Goal: Transaction & Acquisition: Purchase product/service

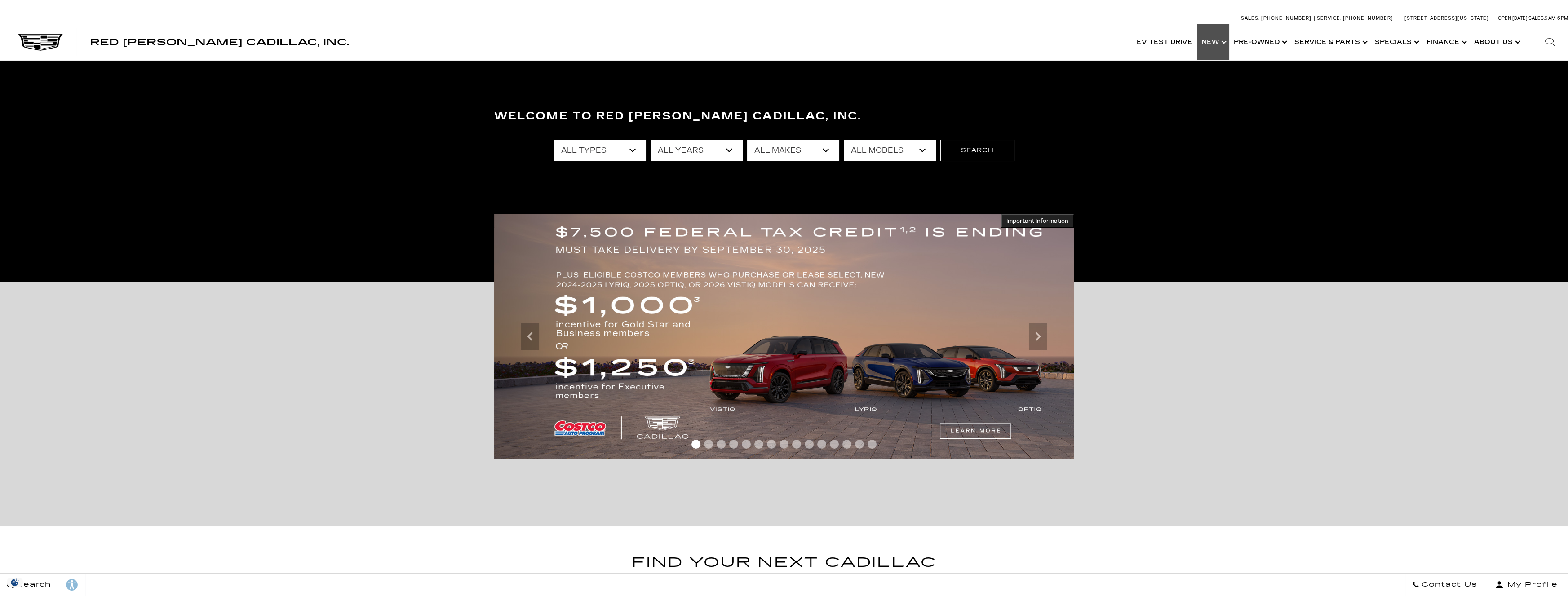
click at [1217, 37] on link "Show New" at bounding box center [1213, 42] width 32 height 36
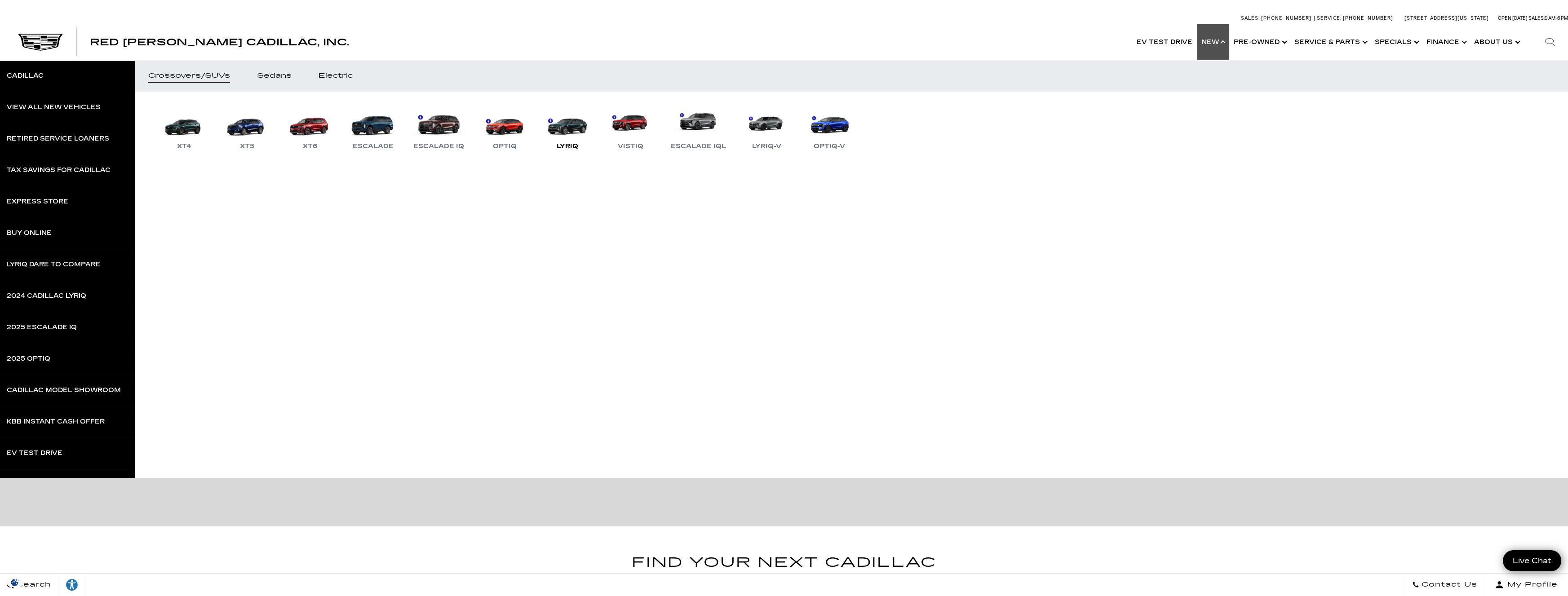
click at [573, 137] on link "LYRIQ" at bounding box center [567, 129] width 54 height 47
click at [569, 127] on link "LYRIQ" at bounding box center [567, 129] width 54 height 47
click at [566, 145] on div "LYRIQ" at bounding box center [567, 146] width 30 height 11
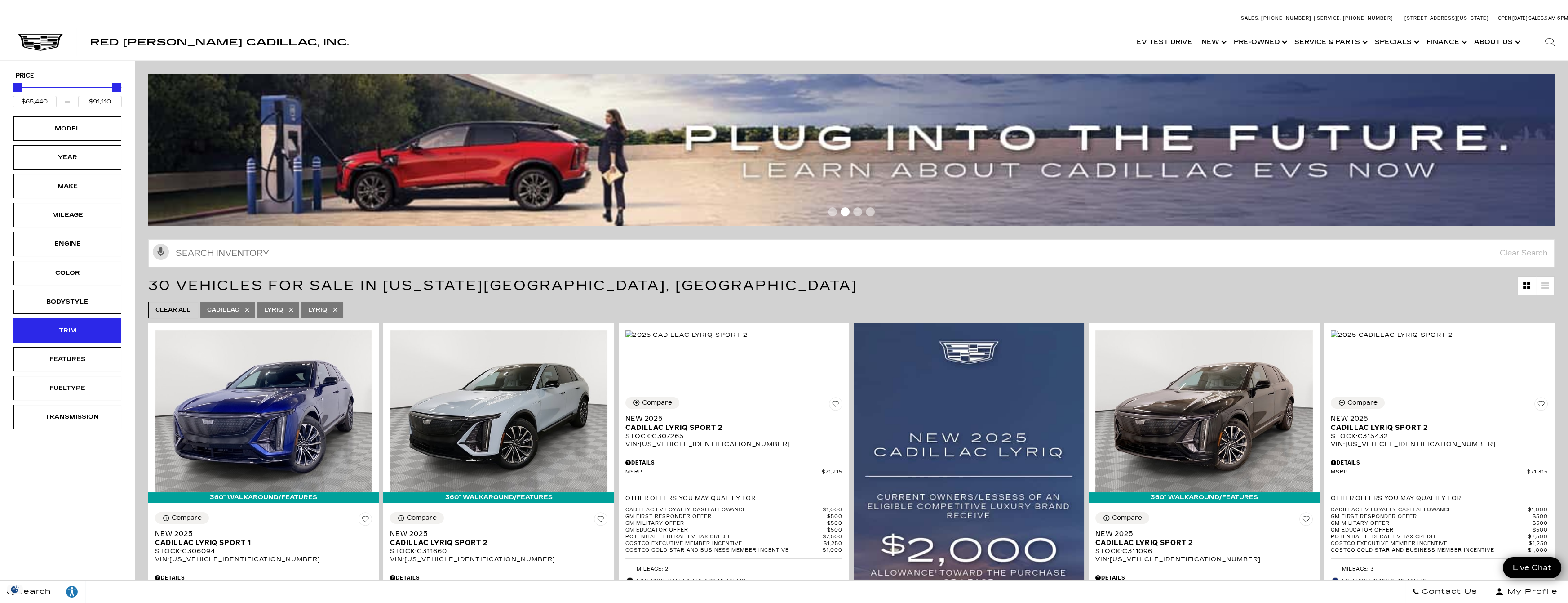
click at [65, 323] on div "Trim" at bounding box center [67, 330] width 108 height 24
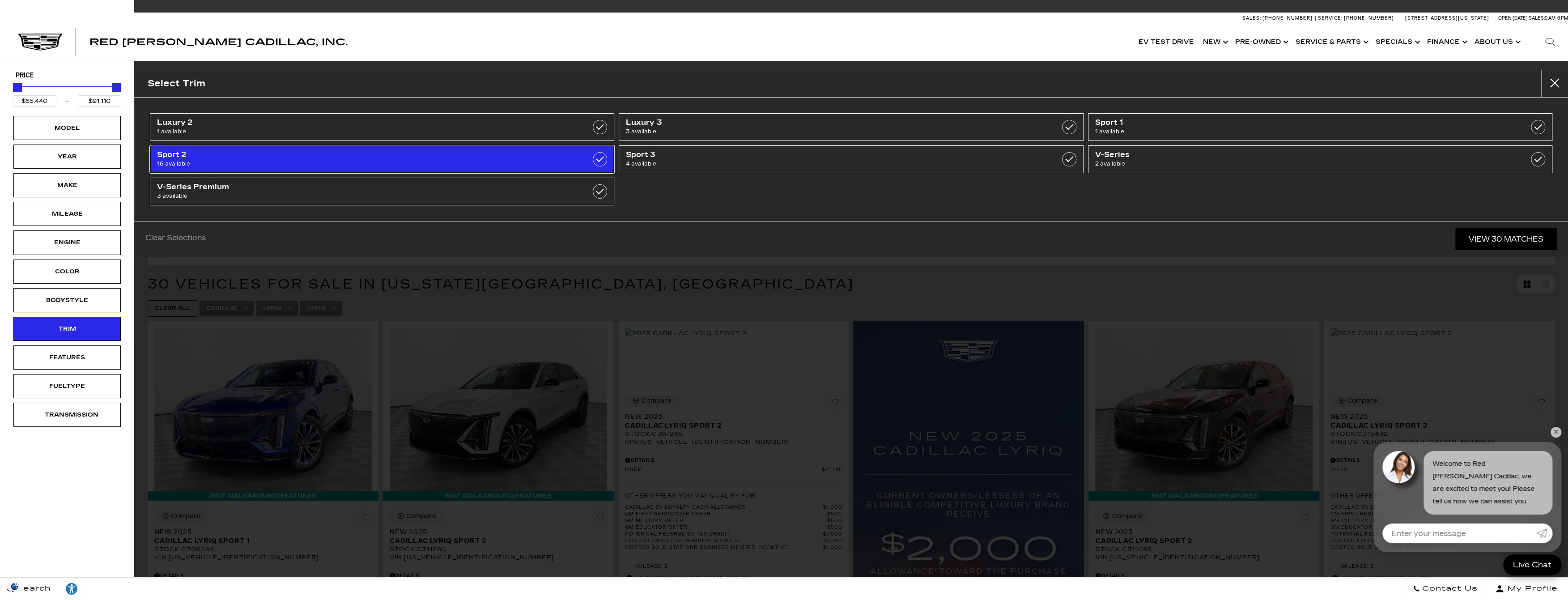
click at [569, 153] on link "Sport 2 16 available" at bounding box center [382, 159] width 464 height 28
type input "$71,215"
type input "$72,825"
checkbox input "true"
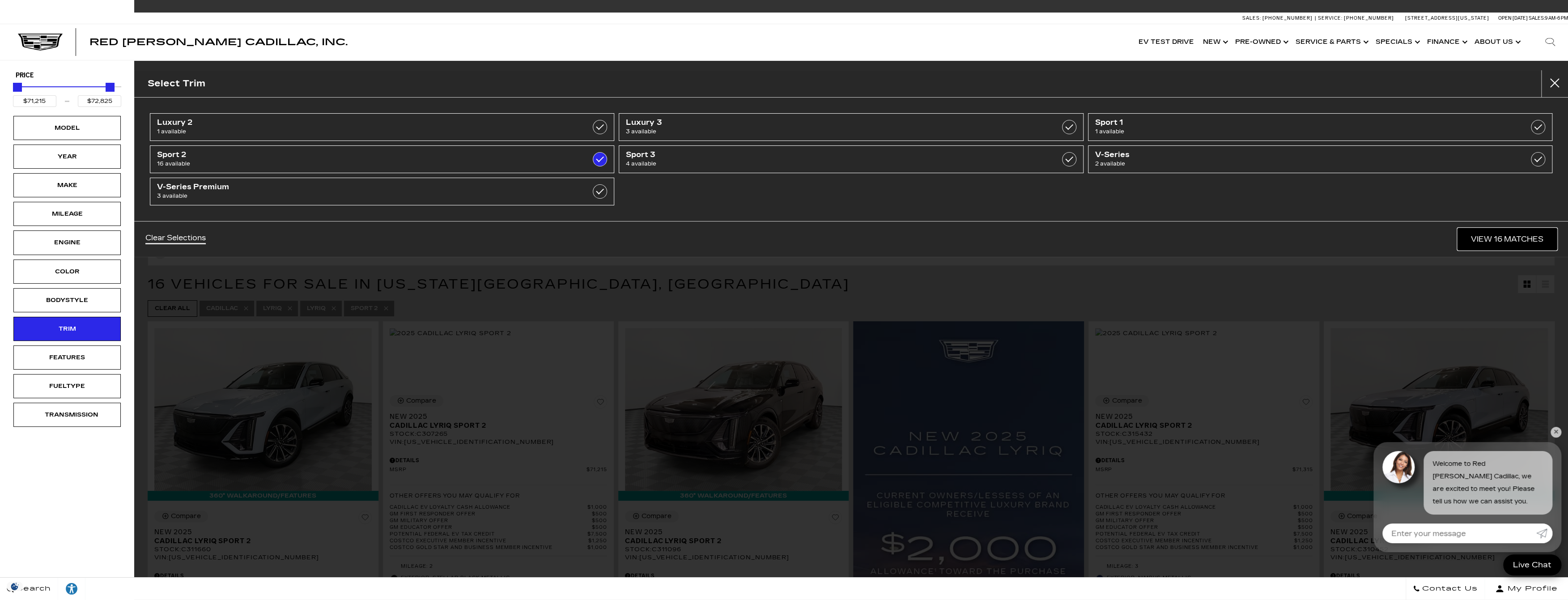
click at [1496, 246] on link "View 16 Matches" at bounding box center [1507, 239] width 99 height 22
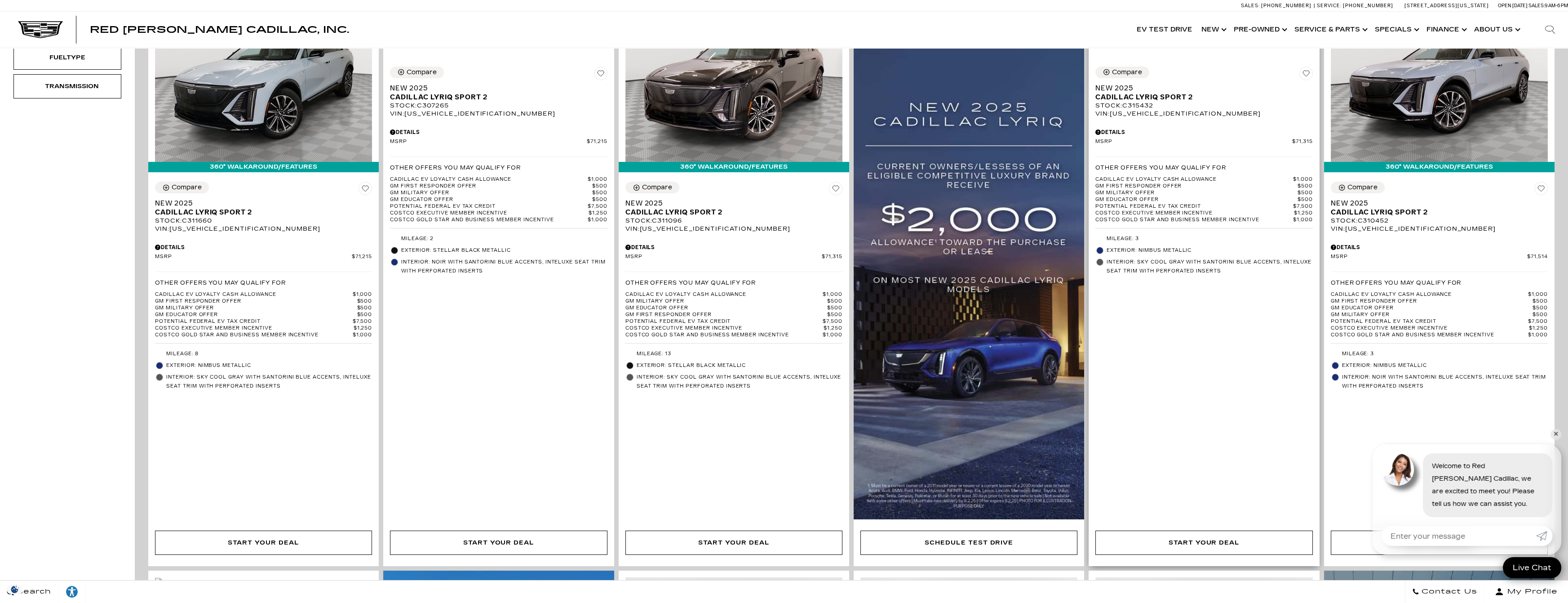
scroll to position [315, 0]
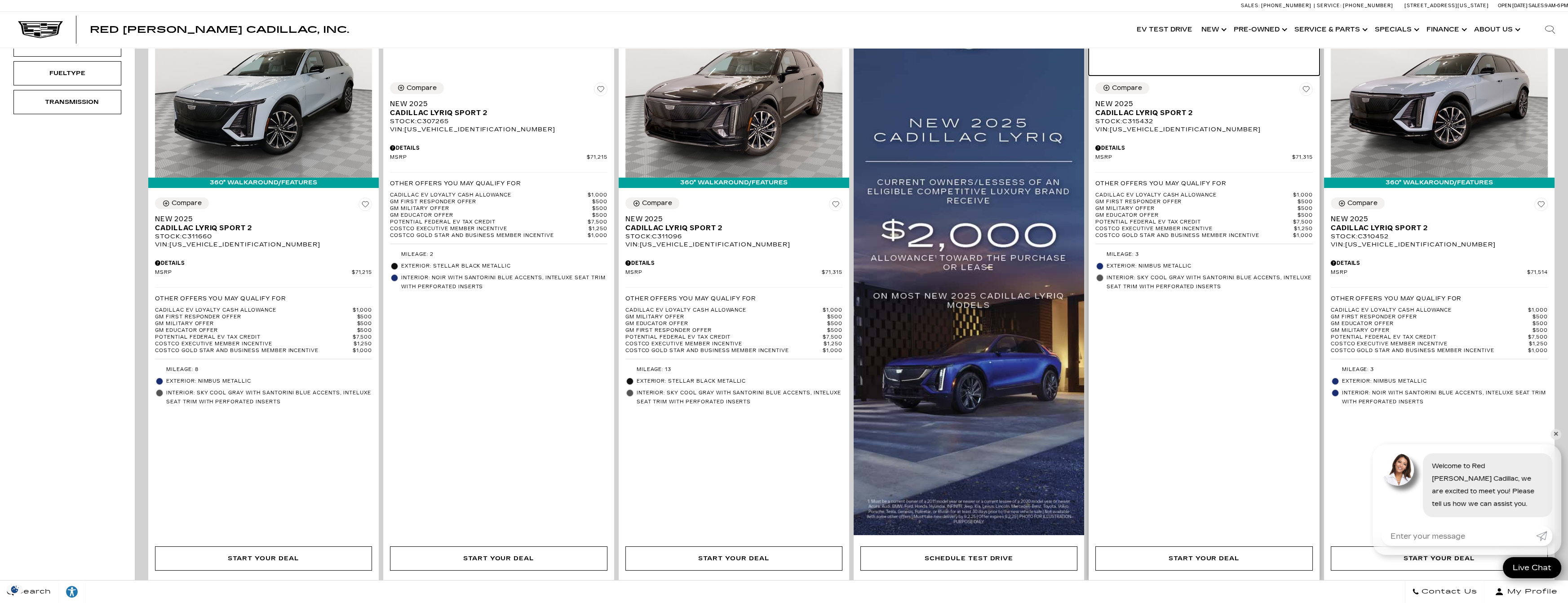
click at [1218, 25] on img at bounding box center [1157, 20] width 122 height 10
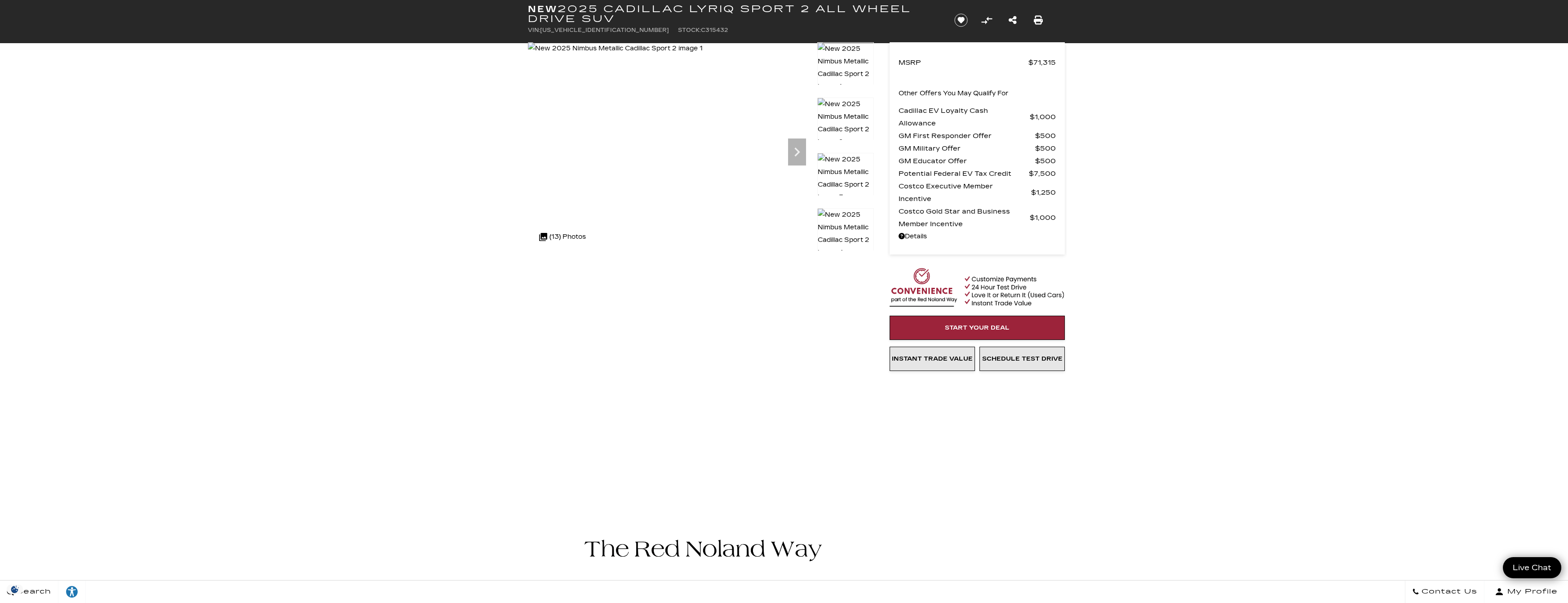
scroll to position [45, 0]
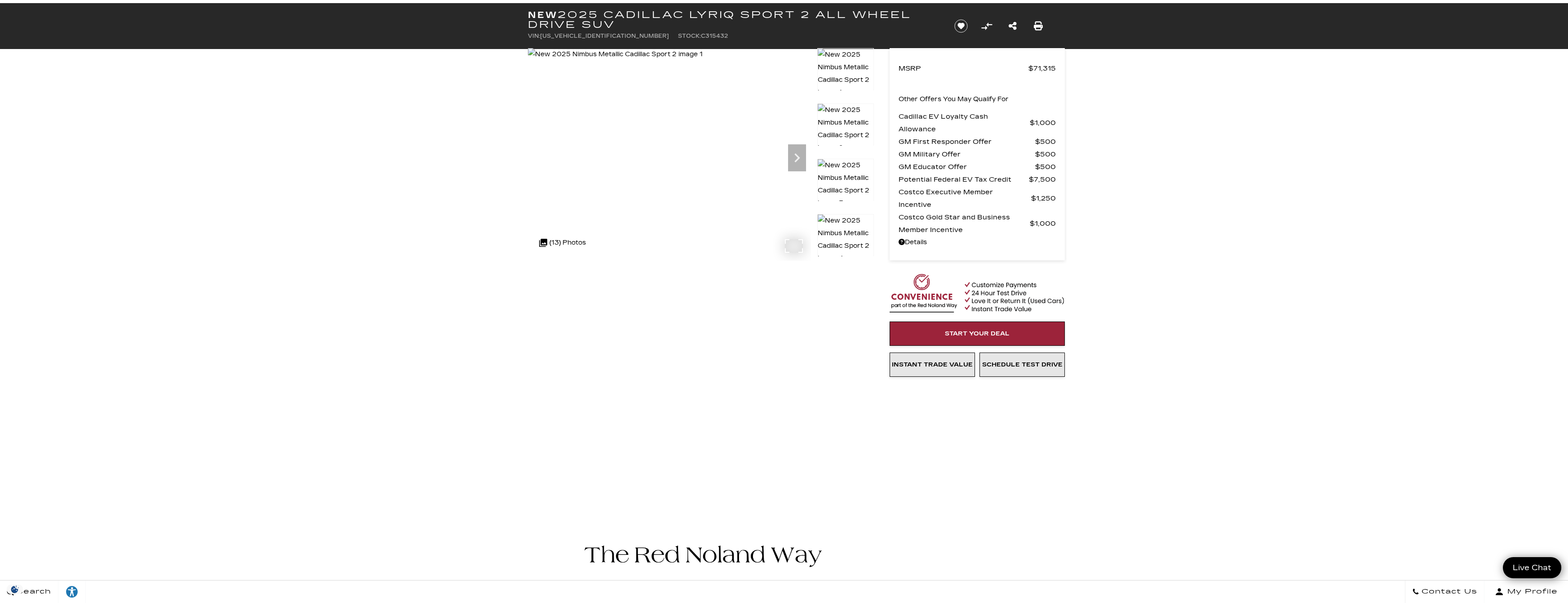
click at [657, 61] on img at bounding box center [615, 54] width 175 height 12
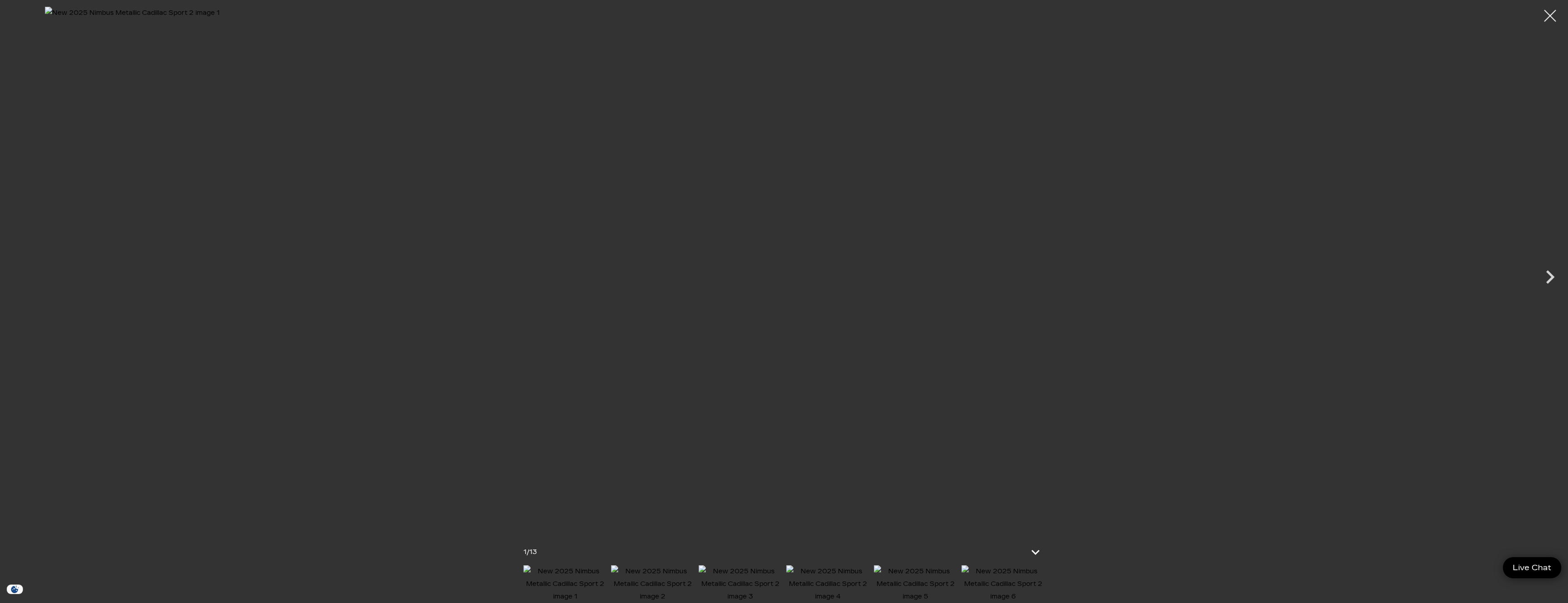
click at [1551, 14] on div at bounding box center [1550, 16] width 24 height 24
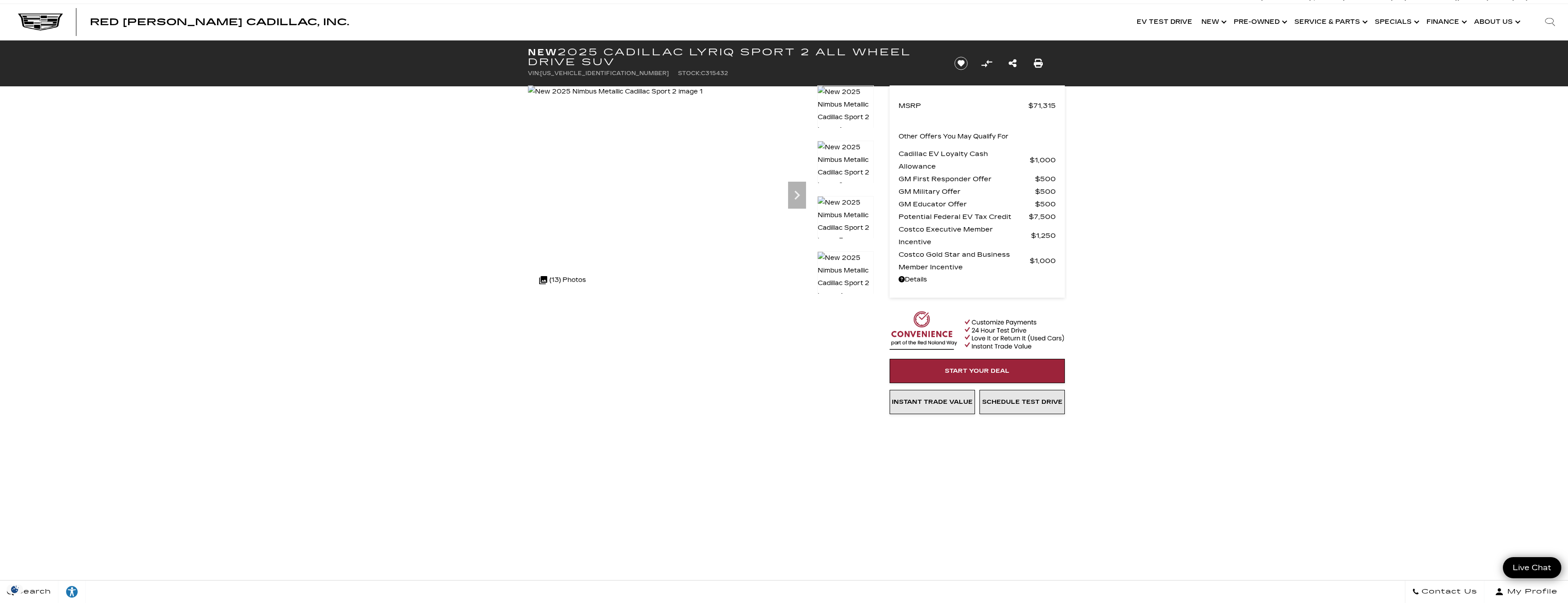
scroll to position [0, 0]
